Goal: Find contact information: Obtain details needed to contact an individual or organization

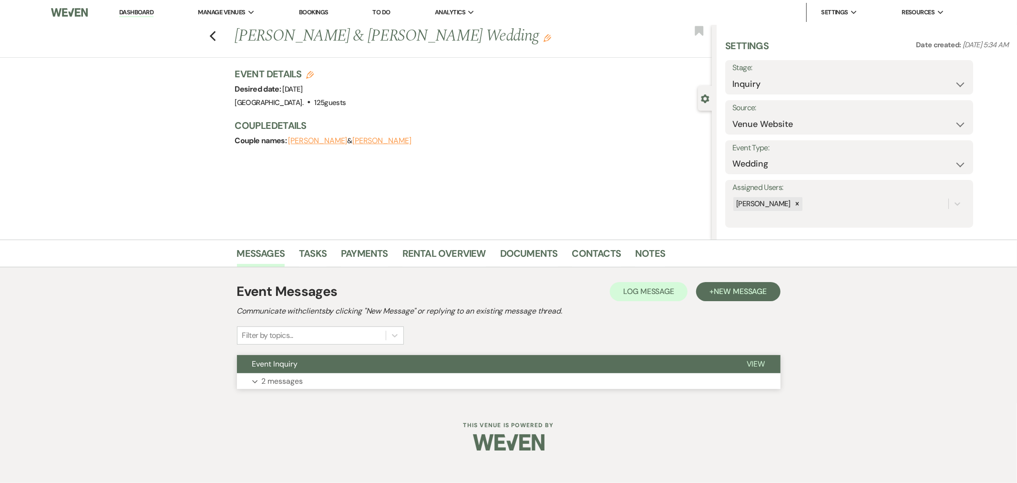
click at [540, 369] on button "Event Inquiry" at bounding box center [484, 364] width 495 height 18
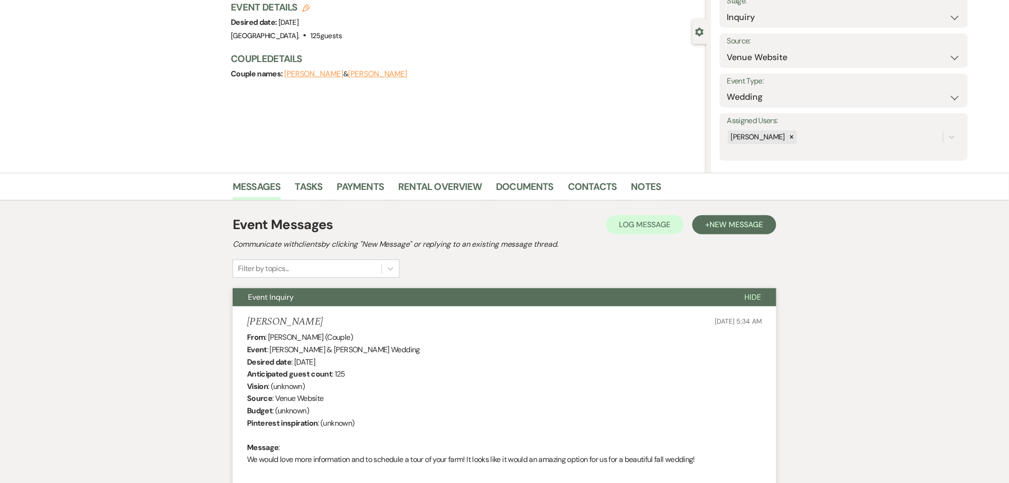
scroll to position [6, 0]
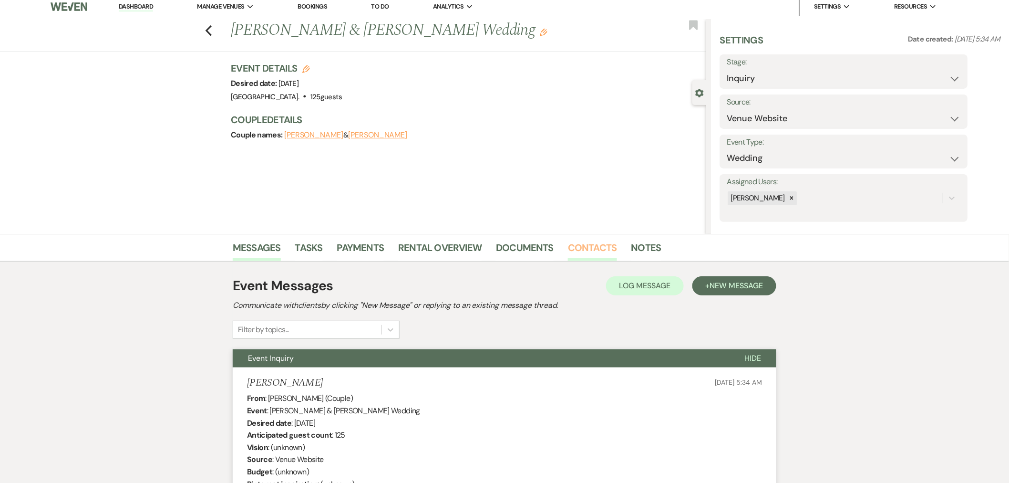
click at [593, 249] on link "Contacts" at bounding box center [592, 250] width 49 height 21
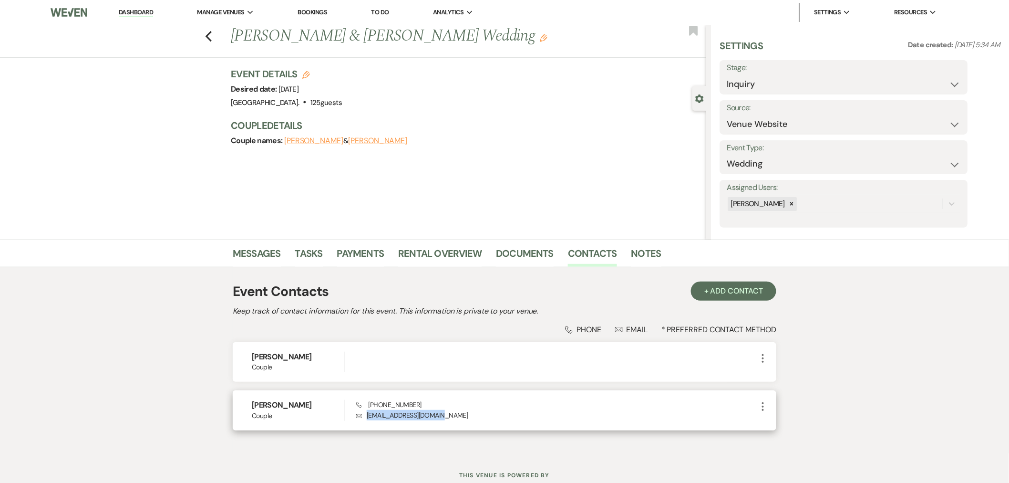
drag, startPoint x: 423, startPoint y: 415, endPoint x: 364, endPoint y: 416, distance: 59.2
click at [364, 416] on p "Envelope [EMAIL_ADDRESS][DOMAIN_NAME]" at bounding box center [556, 415] width 401 height 10
copy p "[EMAIL_ADDRESS][DOMAIN_NAME]"
drag, startPoint x: 425, startPoint y: 402, endPoint x: 366, endPoint y: 409, distance: 59.6
click at [366, 409] on div "Phone [PHONE_NUMBER] Envelope [EMAIL_ADDRESS][DOMAIN_NAME]" at bounding box center [556, 410] width 401 height 21
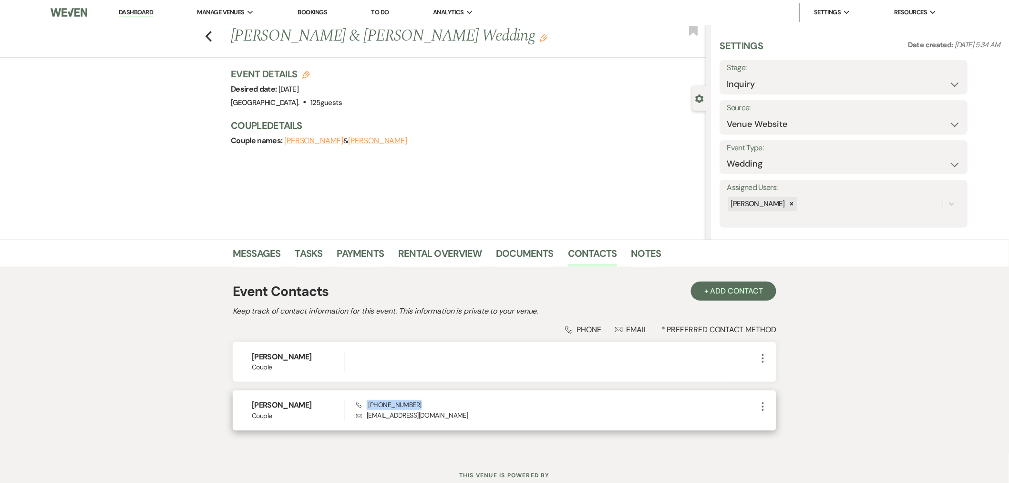
copy span "[PHONE_NUMBER]"
